Goal: Information Seeking & Learning: Learn about a topic

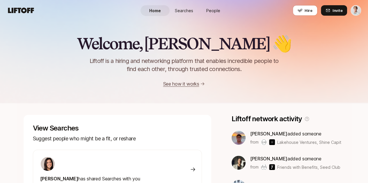
click at [182, 12] on span "Searches" at bounding box center [184, 11] width 18 height 6
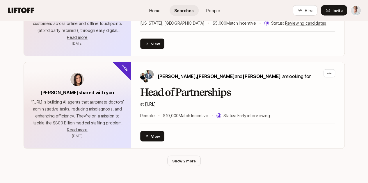
scroll to position [692, 0]
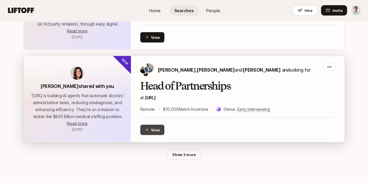
click at [146, 125] on button "View" at bounding box center [152, 130] width 24 height 10
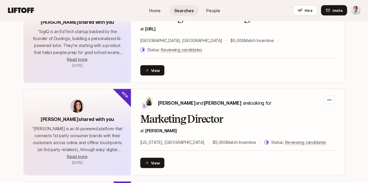
scroll to position [569, 0]
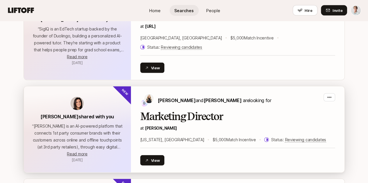
click at [188, 111] on h2 "Marketing Director" at bounding box center [237, 117] width 195 height 12
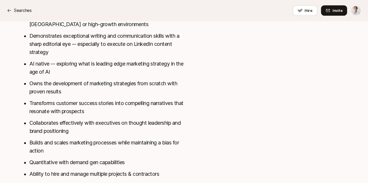
scroll to position [307, 0]
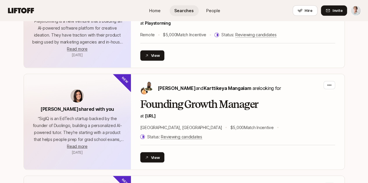
scroll to position [471, 0]
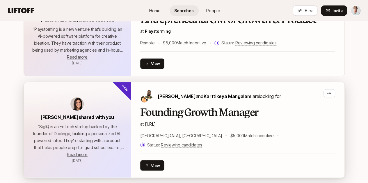
click at [235, 111] on h2 "Founding Growth Manager" at bounding box center [237, 113] width 195 height 12
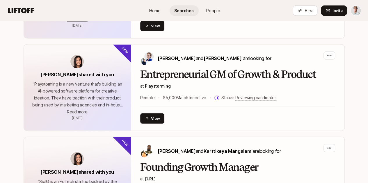
scroll to position [415, 0]
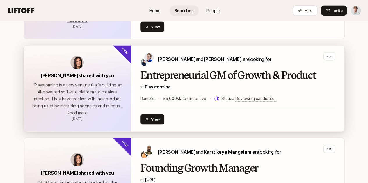
click at [250, 72] on h2 "Entrepreneurial GM of Growth & Product" at bounding box center [237, 76] width 195 height 12
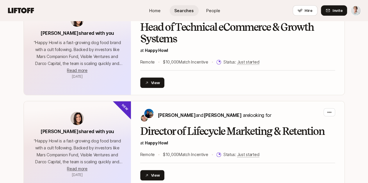
scroll to position [258, 0]
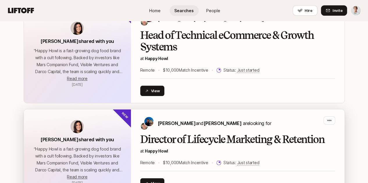
click at [242, 139] on h2 "Director of Lifecycle Marketing & Retention" at bounding box center [237, 140] width 195 height 12
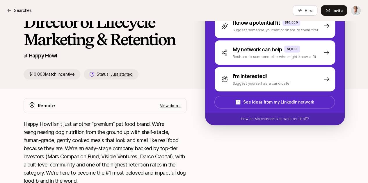
scroll to position [81, 0]
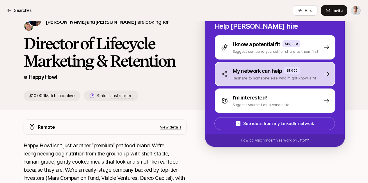
click at [327, 77] on div "My network can help $1,000 Reshare to someone else who might know a fit" at bounding box center [275, 74] width 120 height 24
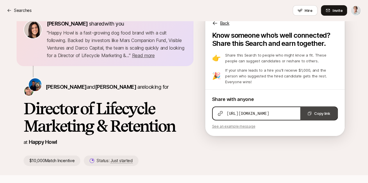
click at [322, 117] on button "Copy link" at bounding box center [318, 113] width 37 height 13
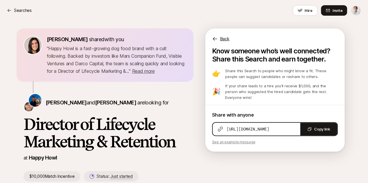
scroll to position [0, 0]
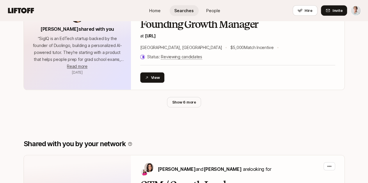
scroll to position [339, 0]
